Goal: Book appointment/travel/reservation

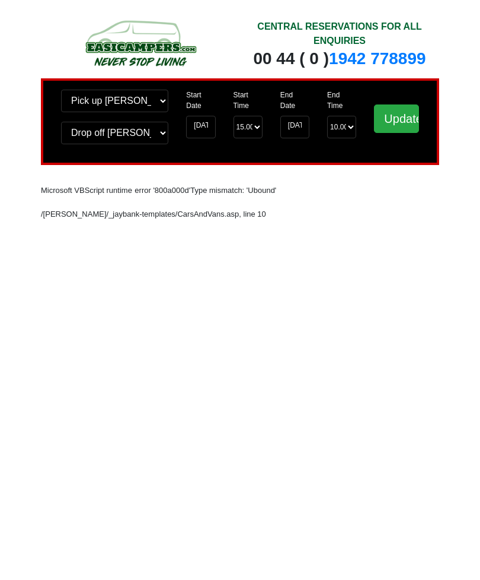
click at [196, 134] on input "[DATE]" at bounding box center [200, 127] width 29 height 23
click at [200, 128] on input "[DATE]" at bounding box center [200, 127] width 29 height 23
click at [199, 136] on input "19-08-2025" at bounding box center [200, 127] width 29 height 23
click at [199, 134] on input "19-08-2025" at bounding box center [200, 127] width 29 height 23
click at [195, 129] on input "19-08-2025" at bounding box center [200, 127] width 29 height 23
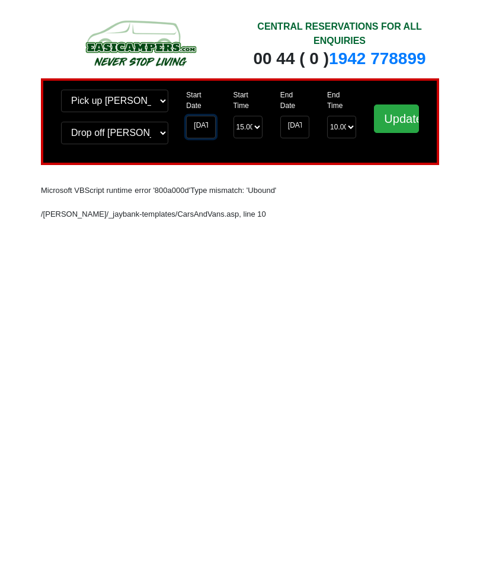
click at [199, 133] on input "19-08-2025" at bounding box center [200, 127] width 29 height 23
click at [198, 127] on input "19-08-2025" at bounding box center [200, 127] width 29 height 23
click at [391, 128] on input "Update" at bounding box center [396, 118] width 45 height 28
click at [204, 129] on input "[DATE]" at bounding box center [200, 127] width 29 height 23
